Goal: Task Accomplishment & Management: Manage account settings

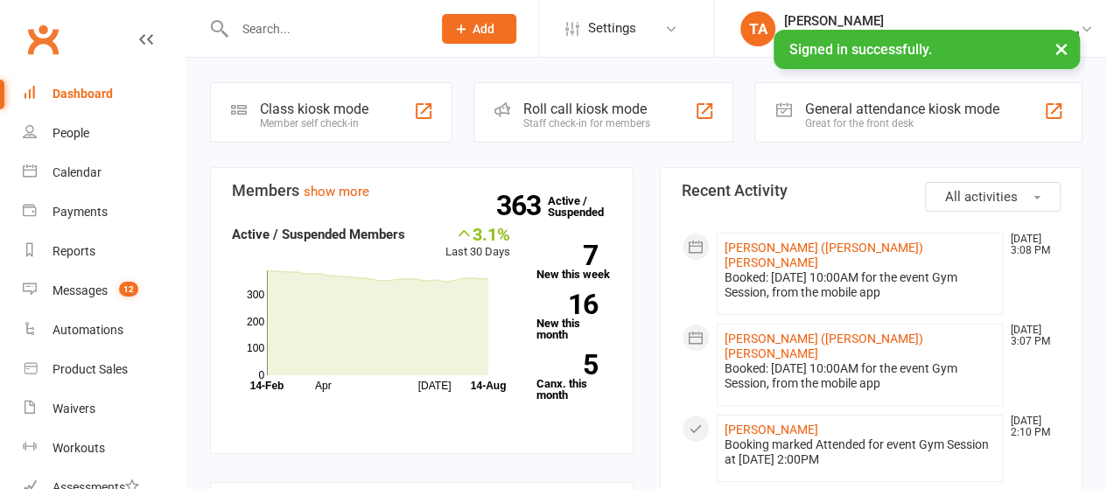
click at [355, 24] on input "text" at bounding box center [324, 29] width 190 height 25
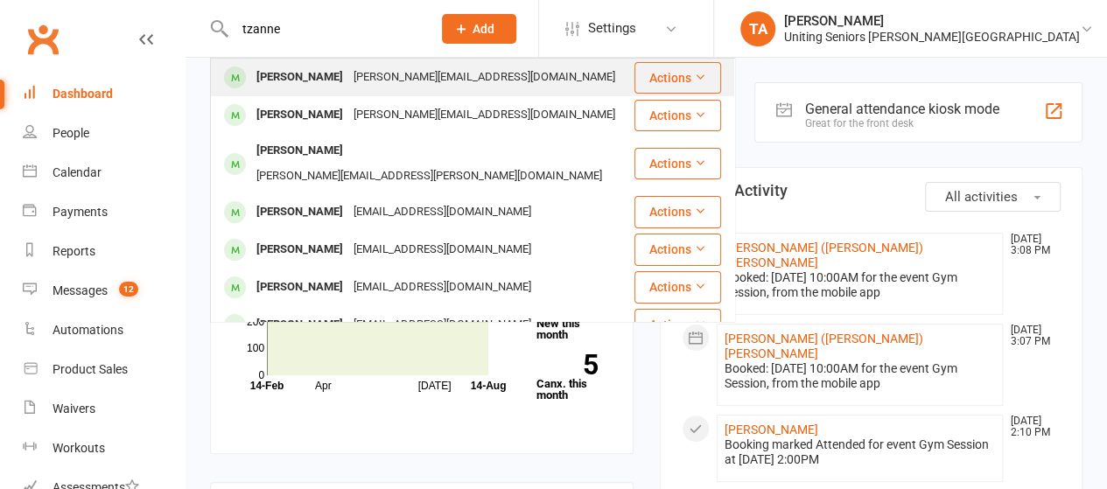
type input "tzanne"
click at [351, 81] on div "[PERSON_NAME][EMAIL_ADDRESS][DOMAIN_NAME]" at bounding box center [484, 77] width 272 height 25
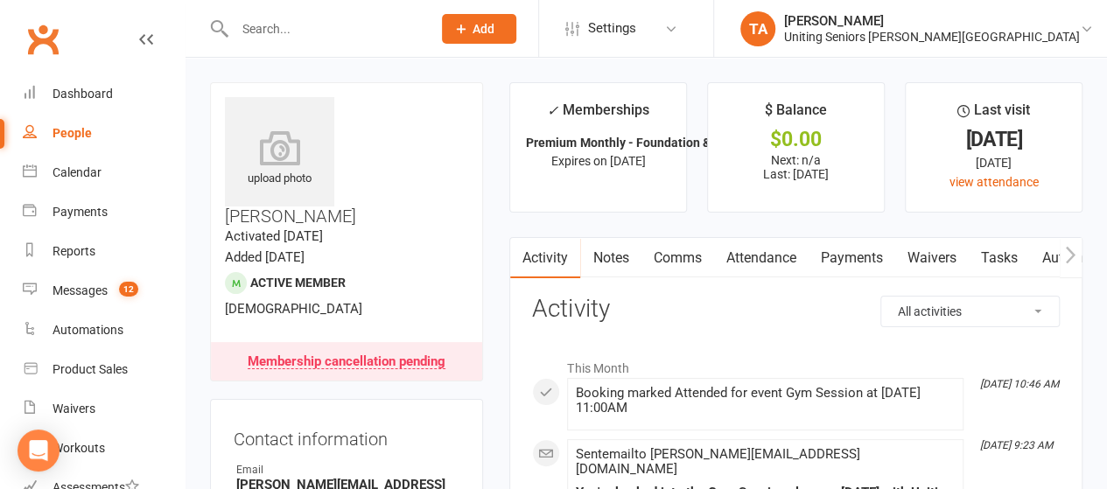
click at [376, 355] on div "Membership cancellation pending" at bounding box center [347, 362] width 198 height 14
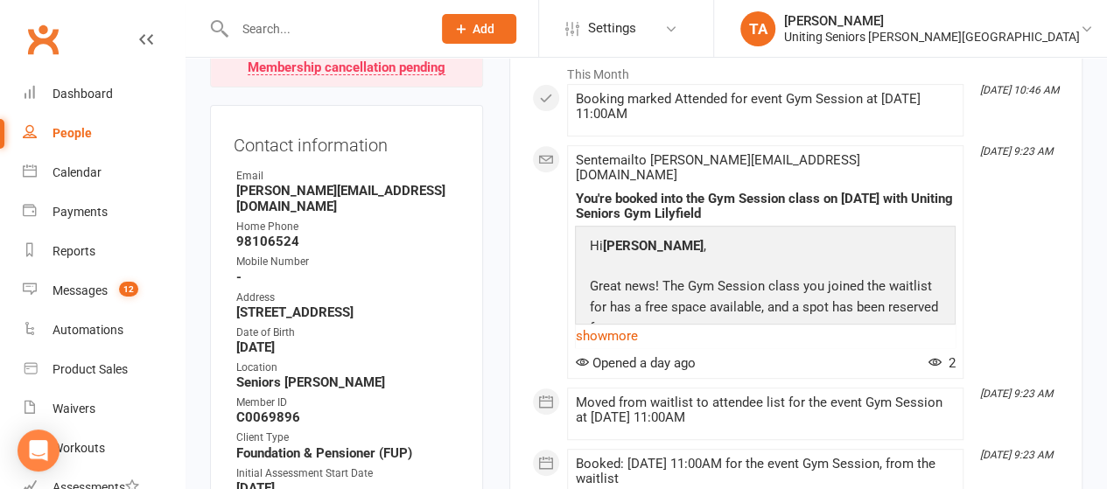
scroll to position [1016, 0]
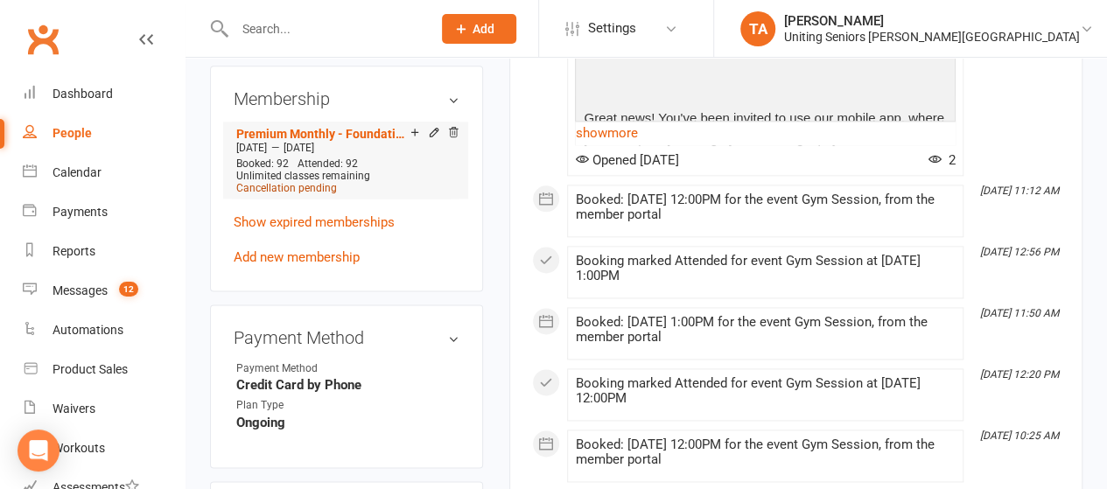
click at [316, 182] on span "Cancellation pending" at bounding box center [286, 188] width 101 height 12
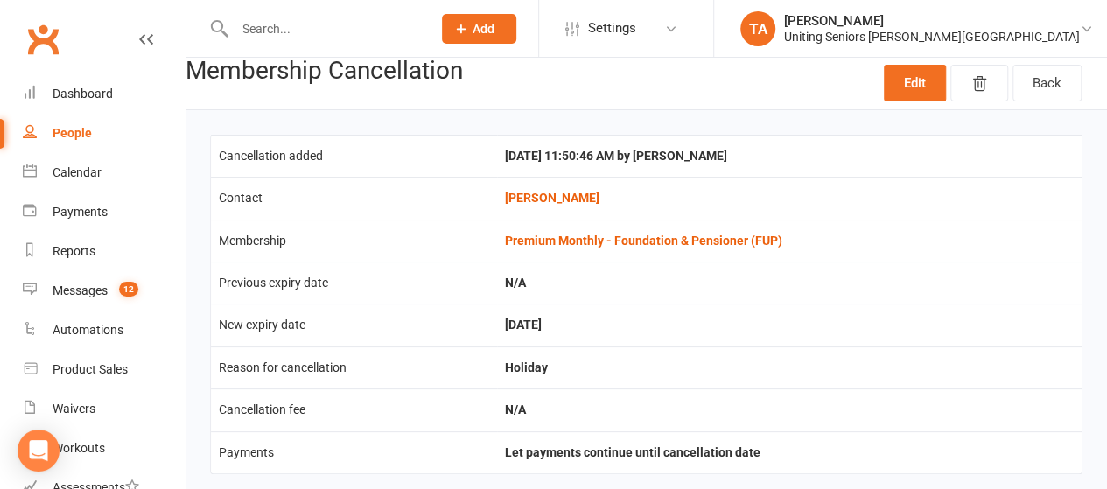
click at [323, 30] on input "text" at bounding box center [324, 29] width 190 height 25
type input "[PERSON_NAME]"
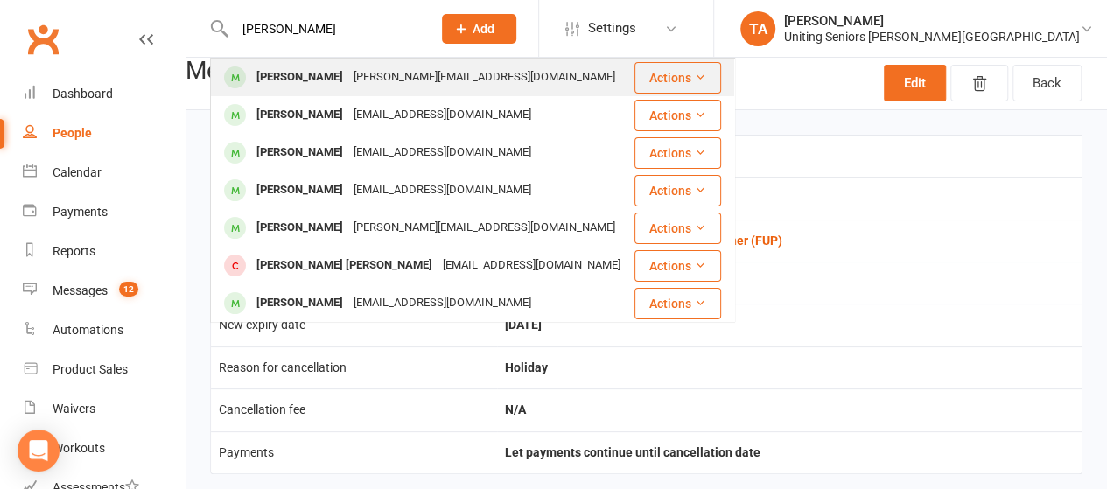
click at [348, 80] on div "[PERSON_NAME][EMAIL_ADDRESS][DOMAIN_NAME]" at bounding box center [484, 77] width 272 height 25
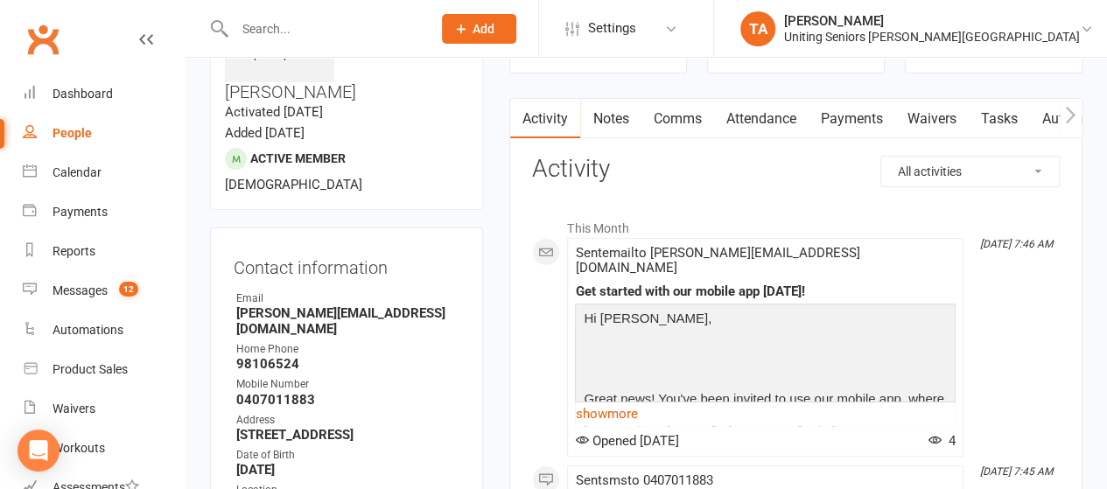
scroll to position [125, 0]
